Goal: Transaction & Acquisition: Purchase product/service

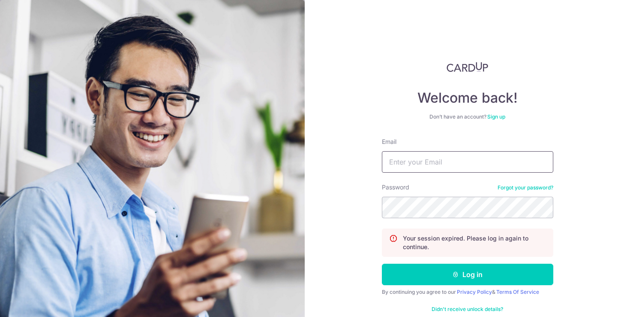
type input "[PERSON_NAME][EMAIL_ADDRESS][DOMAIN_NAME]"
click at [442, 276] on button "Log in" at bounding box center [468, 273] width 172 height 21
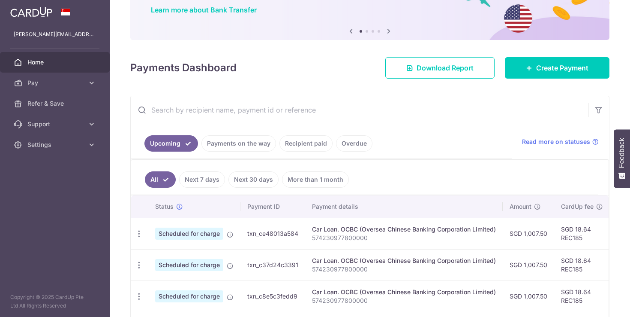
scroll to position [86, 0]
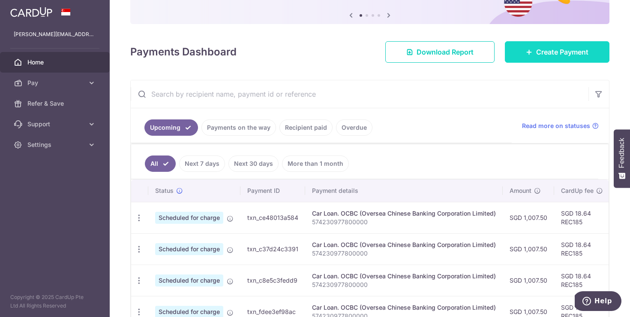
click at [524, 60] on link "Create Payment" at bounding box center [557, 51] width 105 height 21
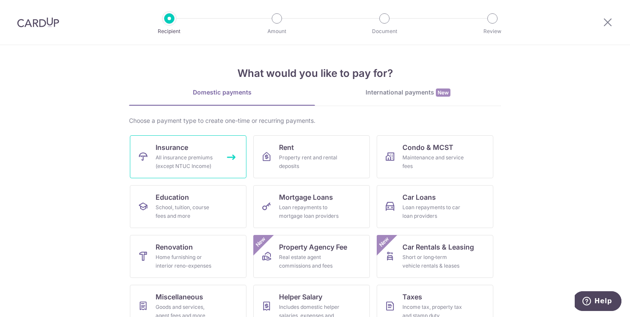
click at [223, 148] on link "Insurance All insurance premiums (except NTUC Income)" at bounding box center [188, 156] width 117 height 43
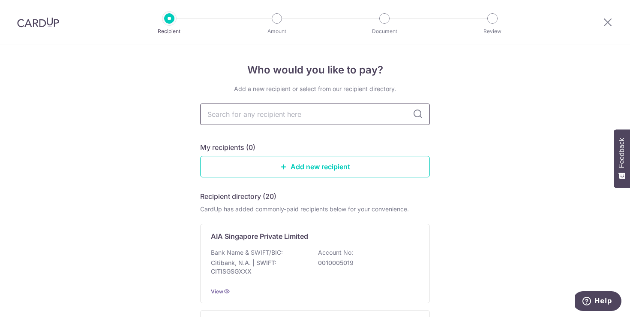
click at [286, 116] on input "text" at bounding box center [315, 113] width 230 height 21
click at [325, 259] on p "0010005019" at bounding box center [366, 262] width 96 height 9
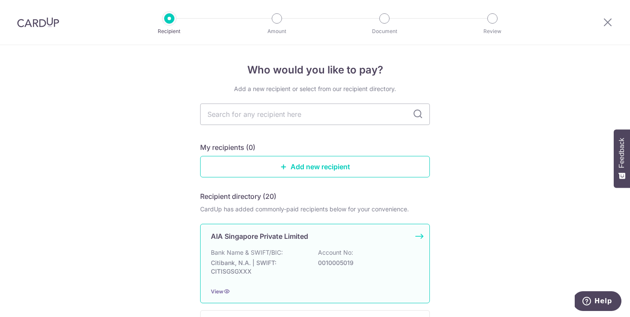
click at [426, 234] on div "AIA Singapore Private Limited Bank Name & SWIFT/BIC: Citibank, N.A. | SWIFT: CI…" at bounding box center [315, 262] width 230 height 79
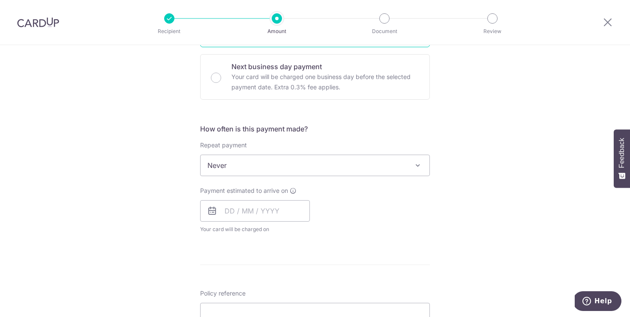
scroll to position [280, 0]
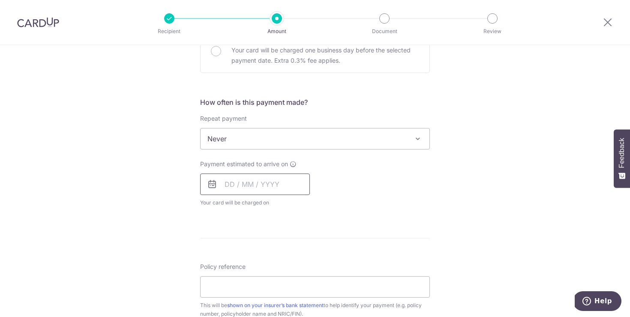
click at [224, 184] on input "text" at bounding box center [255, 183] width 110 height 21
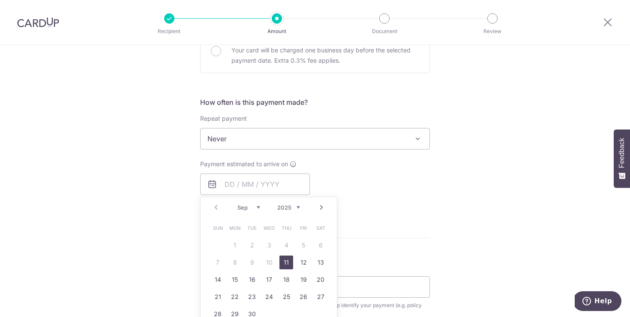
click at [283, 260] on link "11" at bounding box center [287, 262] width 14 height 14
type input "11/09/2025"
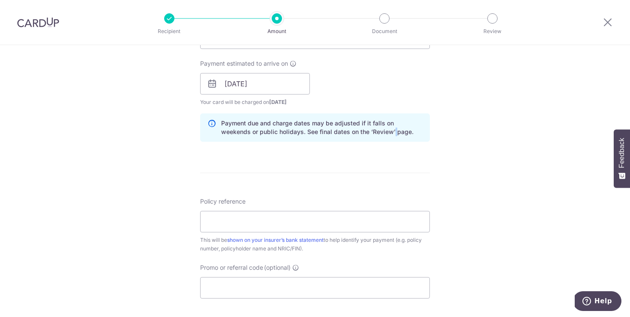
scroll to position [394, 0]
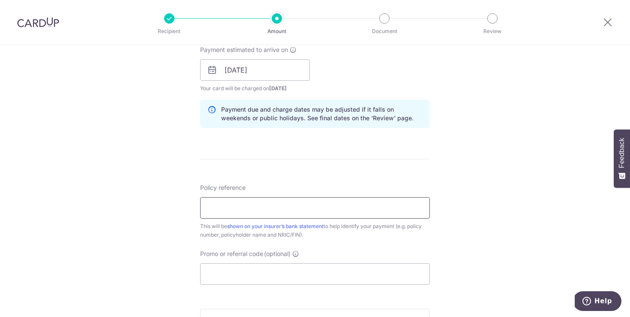
click at [331, 211] on input "Policy reference" at bounding box center [315, 207] width 230 height 21
type input "p"
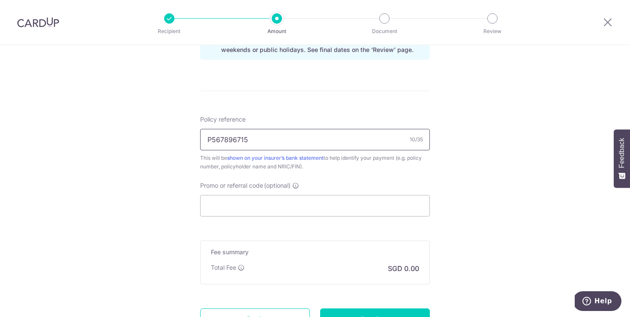
scroll to position [466, 0]
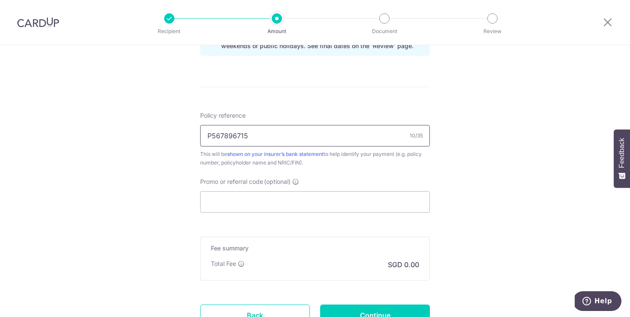
type input "P567896715"
click at [341, 202] on input "Promo or referral code (optional)" at bounding box center [315, 201] width 230 height 21
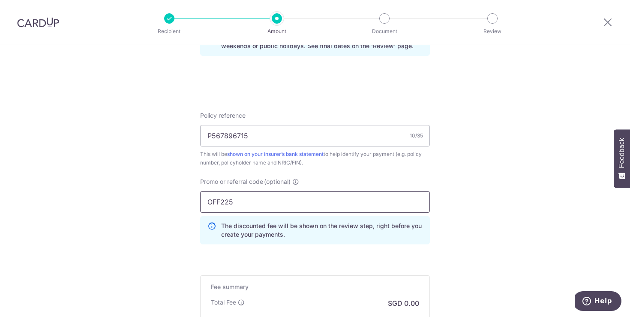
type input "OFF225"
click at [125, 124] on div "Tell us more about your payment Enter payment amount SGD Select Card Select opt…" at bounding box center [315, 4] width 630 height 850
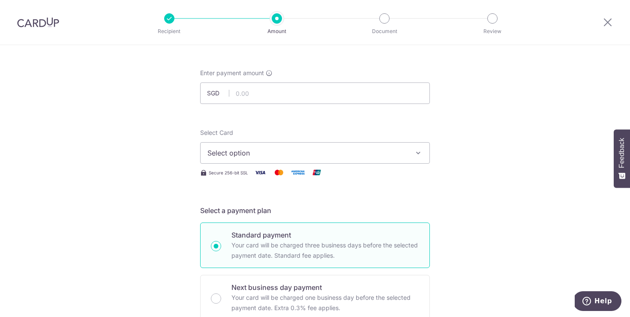
scroll to position [2, 0]
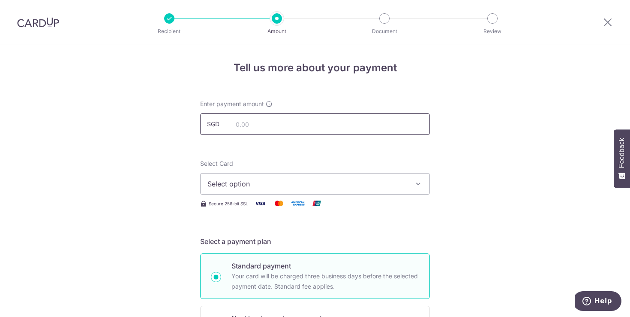
click at [297, 123] on input "text" at bounding box center [315, 123] width 230 height 21
click at [279, 187] on span "Select option" at bounding box center [308, 183] width 200 height 10
type input "1,644.98"
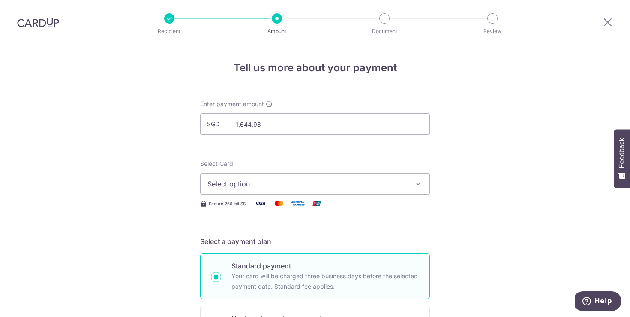
click at [224, 187] on span "Select option" at bounding box center [308, 183] width 200 height 10
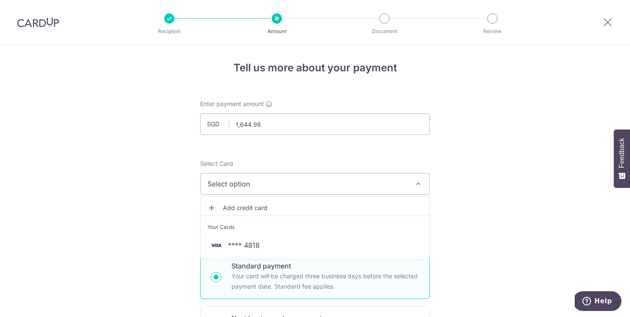
click at [222, 210] on link "Add credit card" at bounding box center [315, 207] width 229 height 15
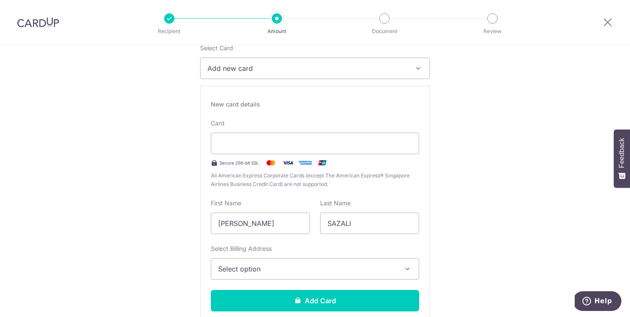
scroll to position [118, 0]
click at [427, 124] on div "New card details Card Secure 256-bit SSL All American Express Corporate Cards (…" at bounding box center [315, 208] width 230 height 246
click at [392, 118] on div "New card details Card Secure 256-bit SSL All American Express Corporate Cards (…" at bounding box center [315, 208] width 230 height 246
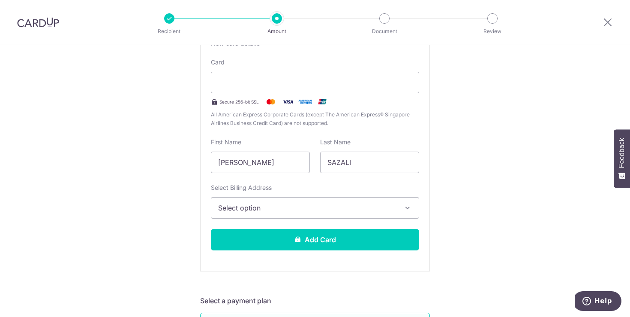
scroll to position [184, 0]
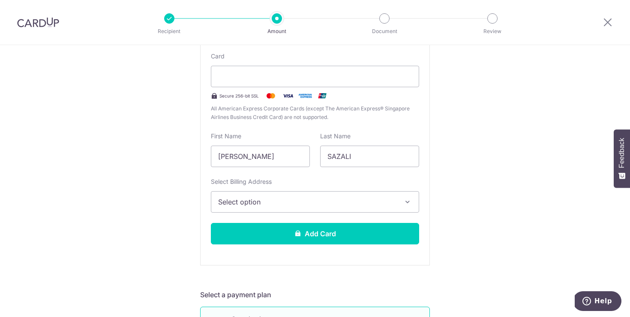
click at [363, 197] on span "Select option" at bounding box center [307, 201] width 178 height 10
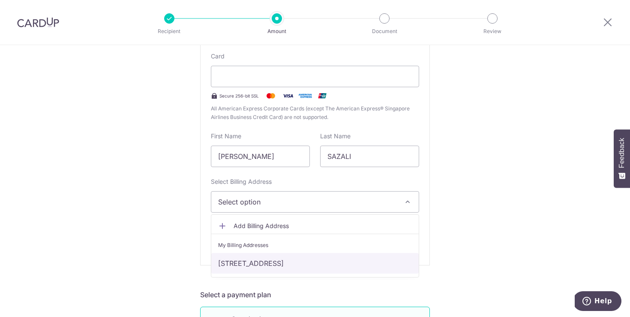
click at [321, 265] on link "56 CASSIA CRESCENT, #03-05, Singapore, SINGAPORE, Singapore-391056" at bounding box center [315, 263] width 208 height 21
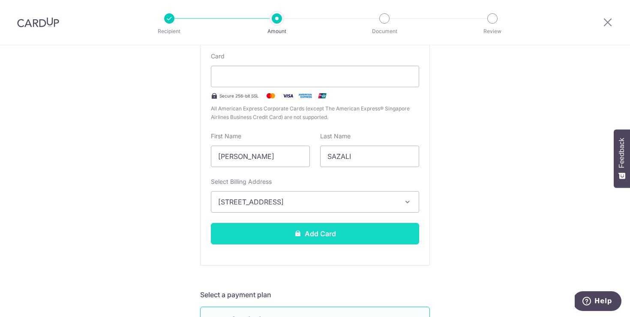
click at [355, 231] on button "Add Card" at bounding box center [315, 233] width 208 height 21
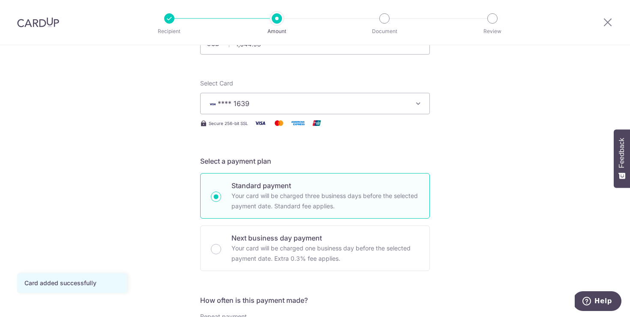
scroll to position [87, 0]
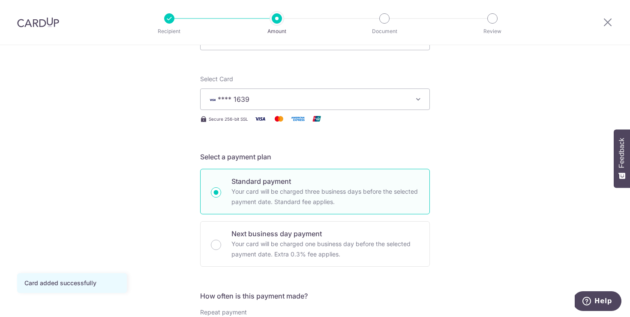
click at [419, 106] on button "**** 1639" at bounding box center [315, 98] width 230 height 21
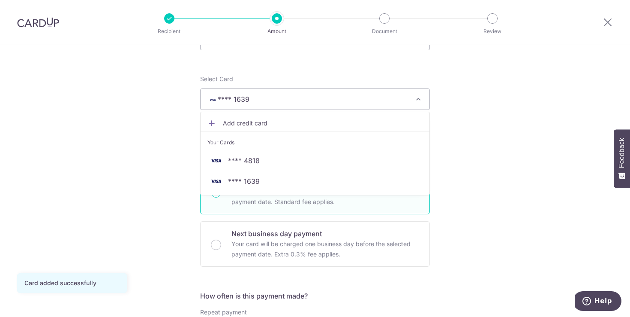
click at [419, 106] on button "**** 1639" at bounding box center [315, 98] width 230 height 21
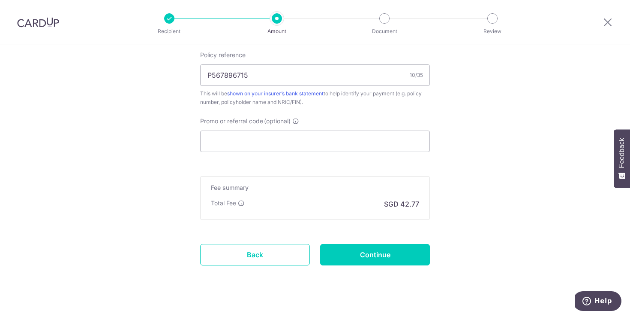
scroll to position [540, 0]
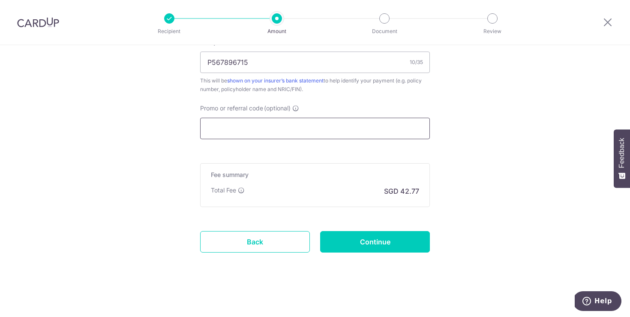
click at [339, 131] on input "Promo or referral code (optional)" at bounding box center [315, 128] width 230 height 21
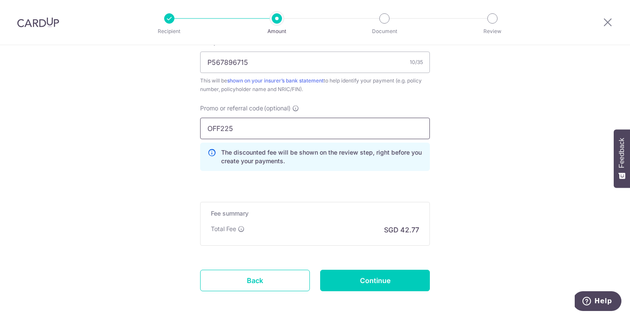
type input "OFF225"
click at [360, 282] on input "Continue" at bounding box center [375, 279] width 110 height 21
type input "Create Schedule"
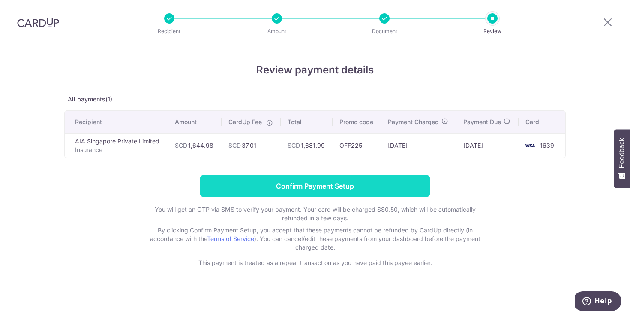
click at [363, 178] on input "Confirm Payment Setup" at bounding box center [315, 185] width 230 height 21
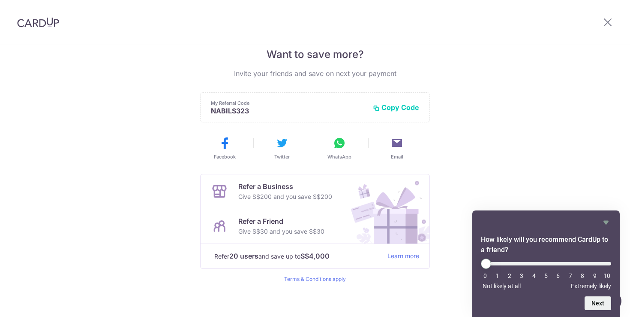
scroll to position [187, 0]
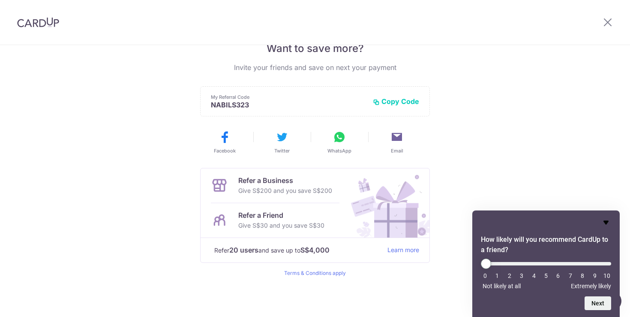
click at [607, 220] on icon "Hide survey" at bounding box center [606, 222] width 5 height 4
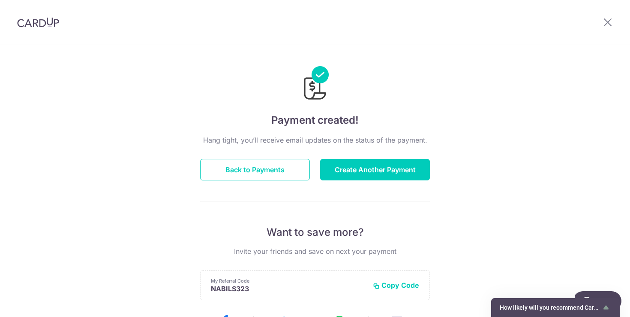
scroll to position [0, 0]
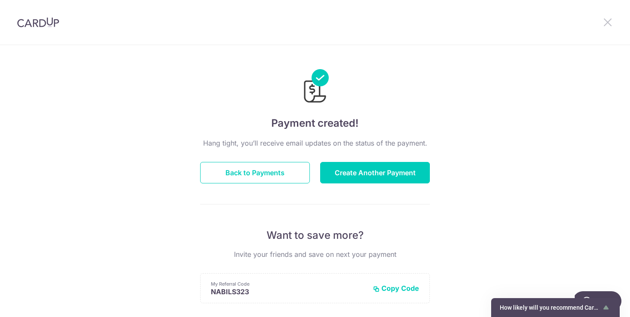
click at [607, 21] on icon at bounding box center [608, 22] width 10 height 11
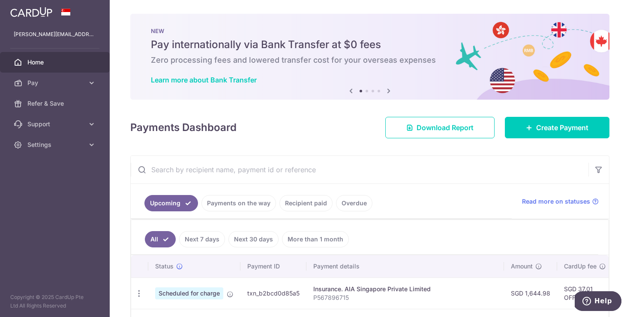
click at [29, 67] on link "Home" at bounding box center [55, 62] width 110 height 21
